Goal: Task Accomplishment & Management: Use online tool/utility

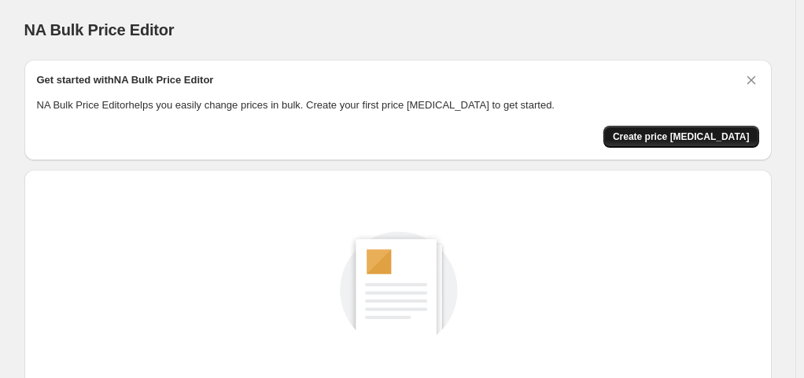
click at [702, 131] on span "Create price [MEDICAL_DATA]" at bounding box center [681, 137] width 137 height 13
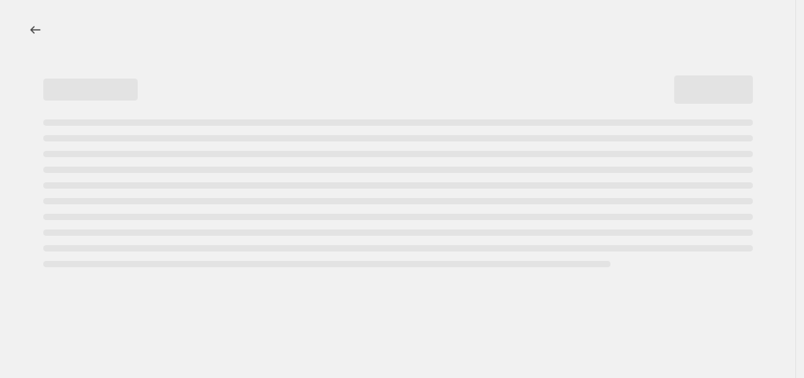
select select "percentage"
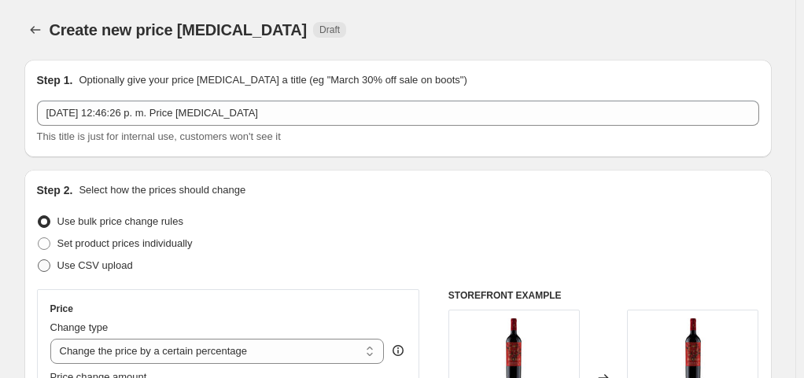
click at [94, 268] on span "Use CSV upload" at bounding box center [95, 266] width 76 height 12
click at [39, 260] on input "Use CSV upload" at bounding box center [38, 260] width 1 height 1
radio input "true"
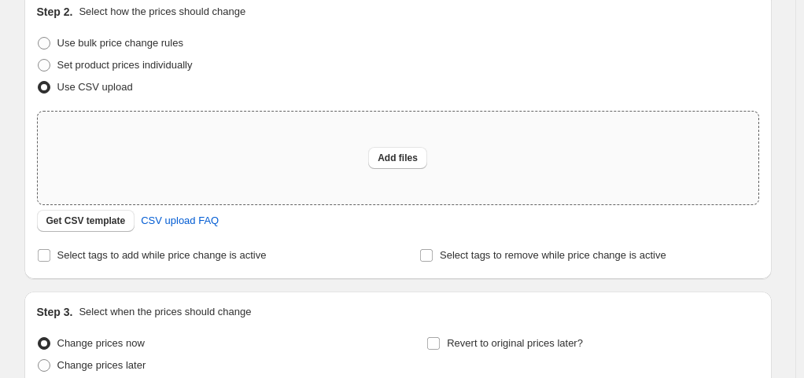
scroll to position [236, 0]
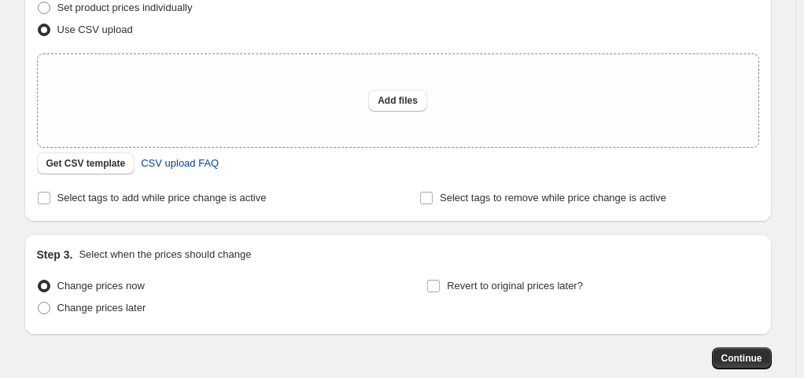
click at [215, 175] on link "CSV upload FAQ" at bounding box center [179, 163] width 97 height 25
click at [456, 293] on span "Revert to original prices later?" at bounding box center [515, 287] width 136 height 16
click at [440, 293] on input "Revert to original prices later?" at bounding box center [433, 286] width 13 height 13
checkbox input "true"
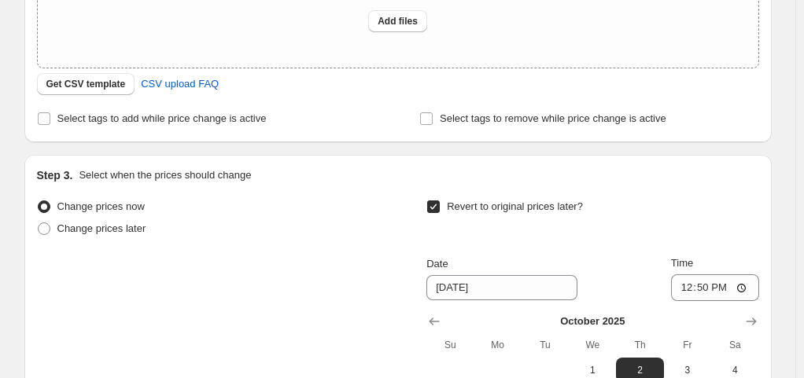
scroll to position [393, 0]
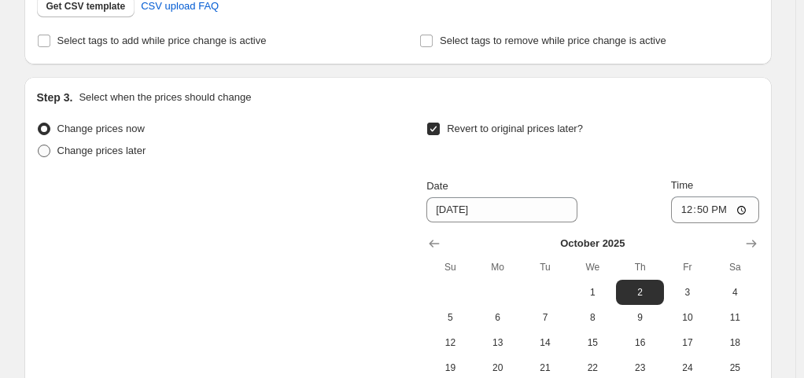
click at [106, 150] on span "Change prices later" at bounding box center [101, 151] width 89 height 12
click at [39, 146] on input "Change prices later" at bounding box center [38, 145] width 1 height 1
radio input "true"
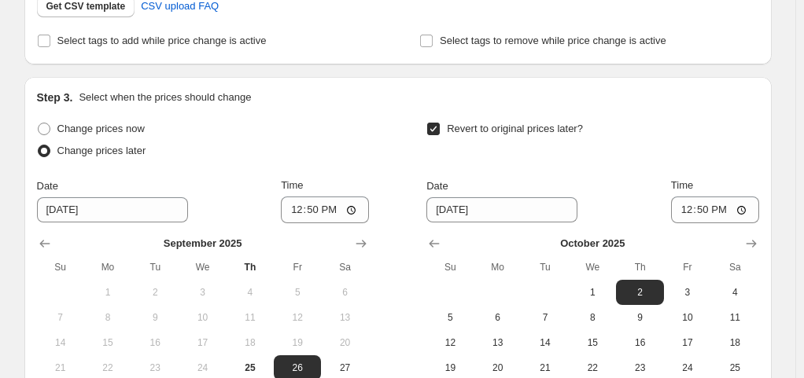
click at [120, 117] on div "Step 3. Select when the prices should change Change prices now Change prices la…" at bounding box center [398, 262] width 722 height 345
click at [126, 124] on span "Change prices now" at bounding box center [100, 129] width 87 height 12
click at [39, 124] on input "Change prices now" at bounding box center [38, 123] width 1 height 1
radio input "true"
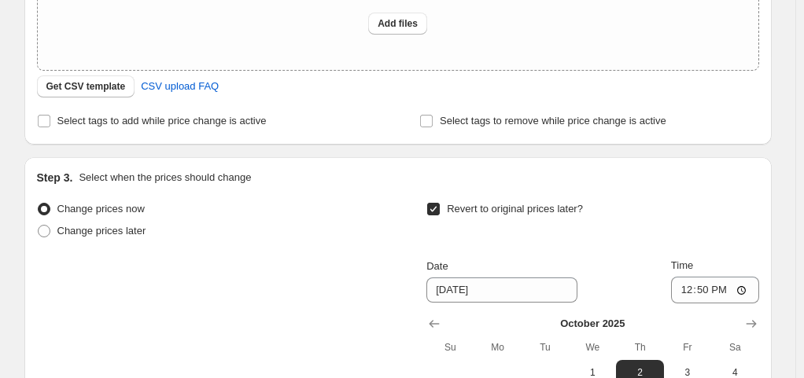
scroll to position [236, 0]
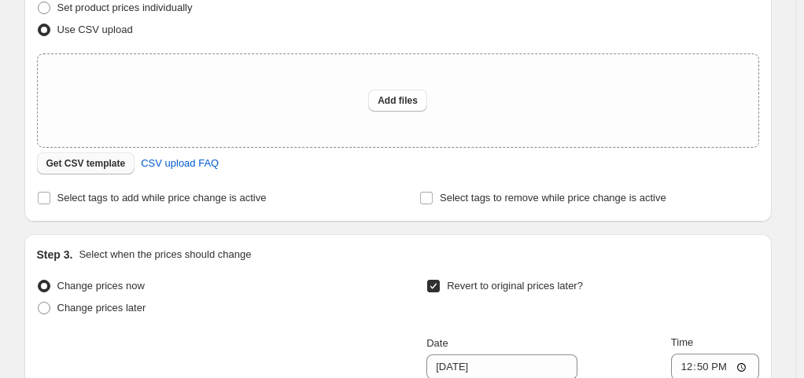
click at [113, 164] on span "Get CSV template" at bounding box center [85, 163] width 79 height 13
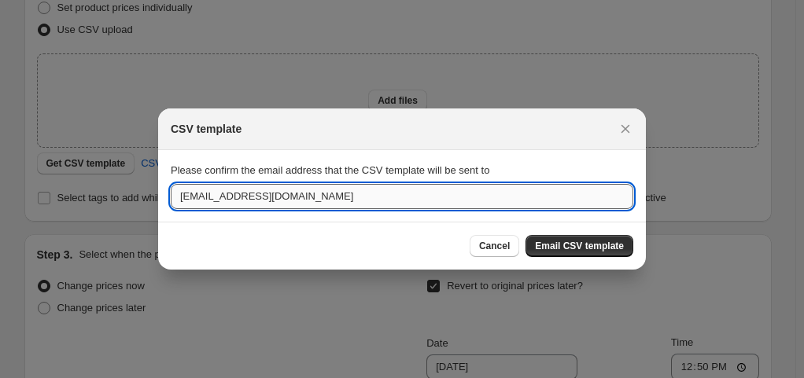
click at [465, 201] on input "[EMAIL_ADDRESS][DOMAIN_NAME]" at bounding box center [402, 196] width 463 height 25
drag, startPoint x: 465, startPoint y: 201, endPoint x: 128, endPoint y: 199, distance: 336.8
type input "[PERSON_NAME][EMAIL_ADDRESS][DOMAIN_NAME]"
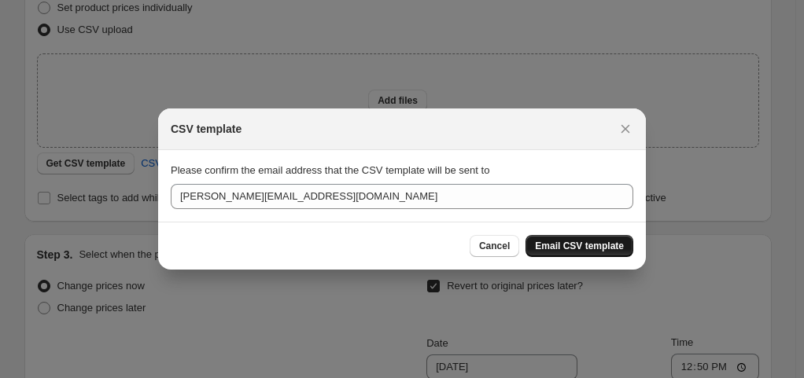
click at [625, 238] on button "Email CSV template" at bounding box center [580, 246] width 108 height 22
